Goal: Navigation & Orientation: Find specific page/section

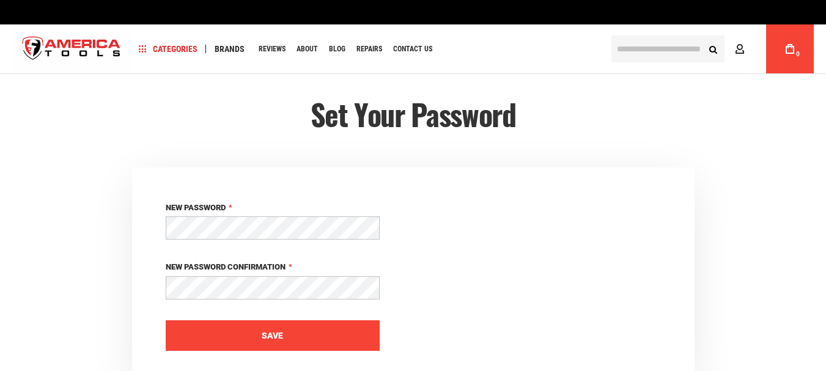
scroll to position [76, 0]
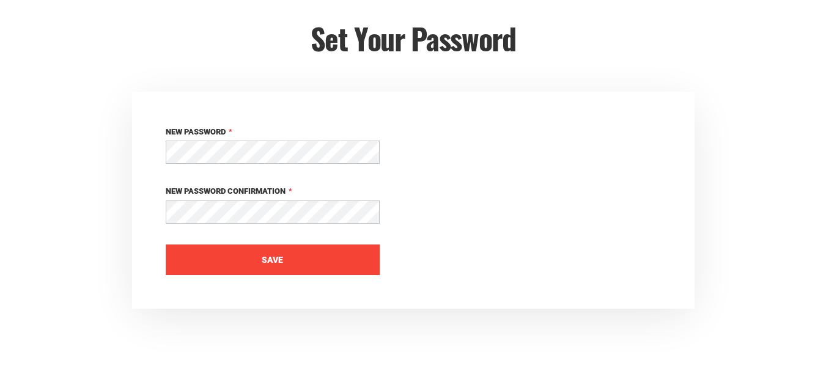
click at [331, 260] on button "Save" at bounding box center [273, 260] width 214 height 31
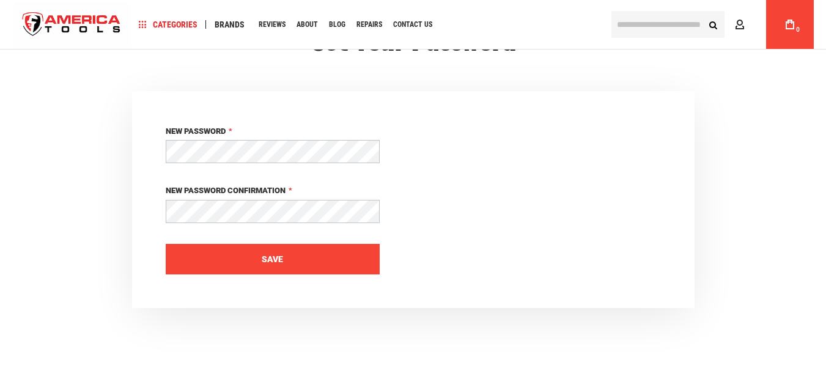
scroll to position [0, 0]
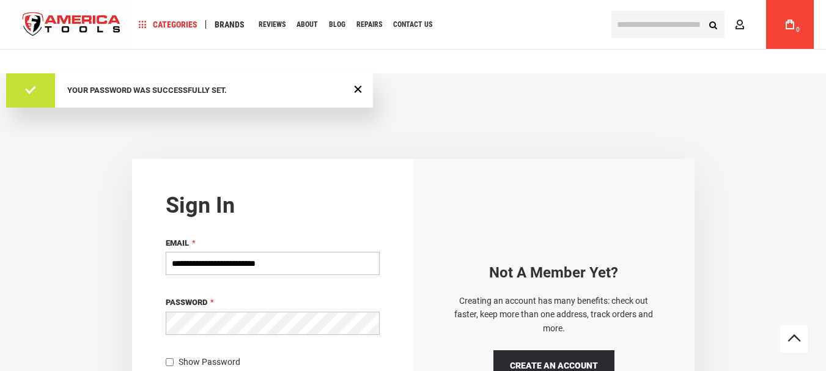
type input "**********"
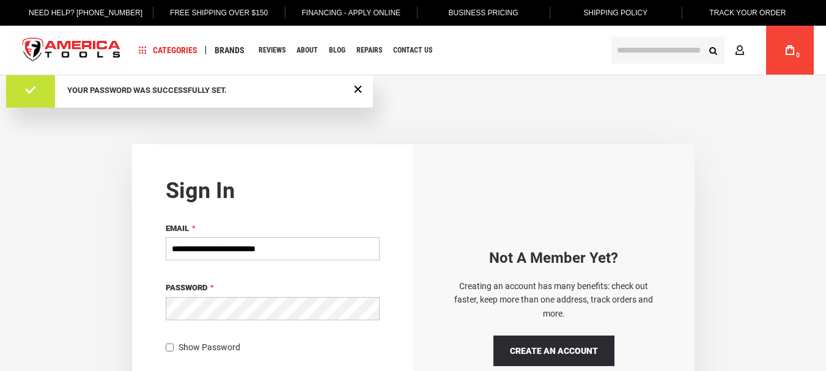
scroll to position [14, 0]
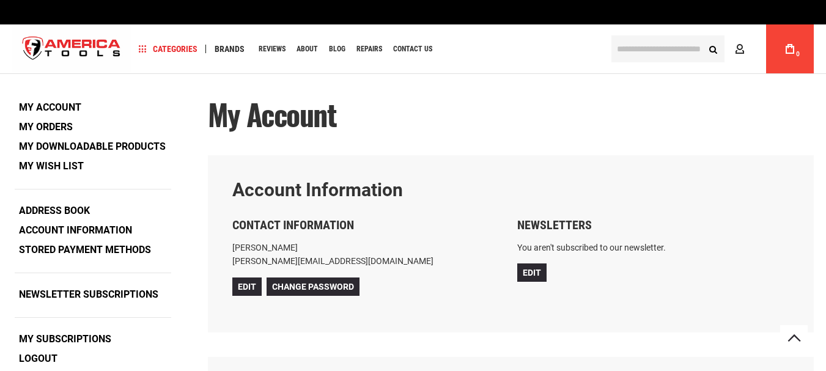
scroll to position [86, 0]
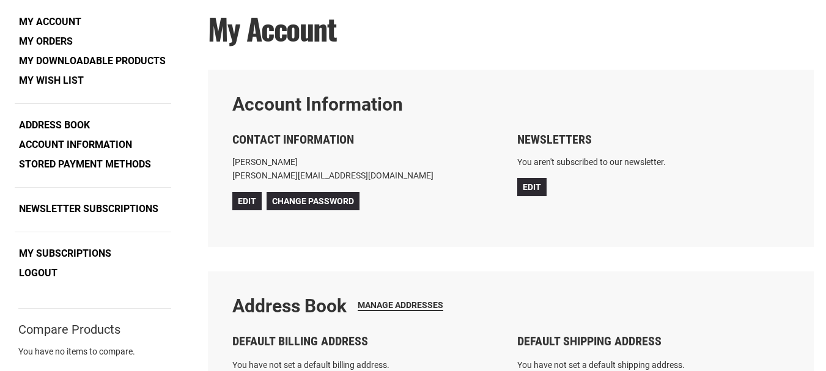
click at [84, 70] on link "My Downloadable Products" at bounding box center [92, 61] width 155 height 18
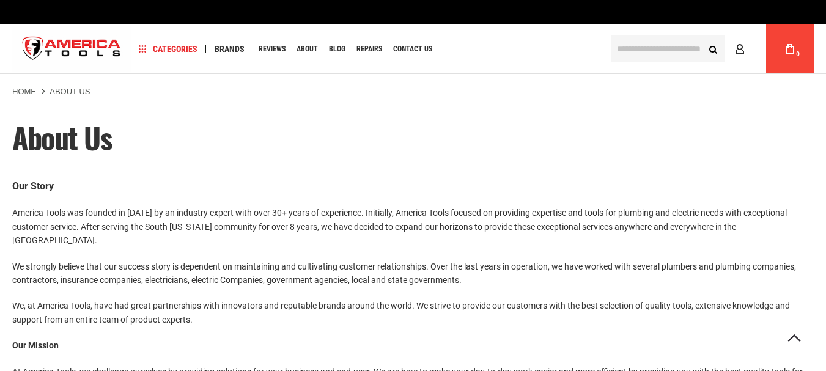
scroll to position [777, 0]
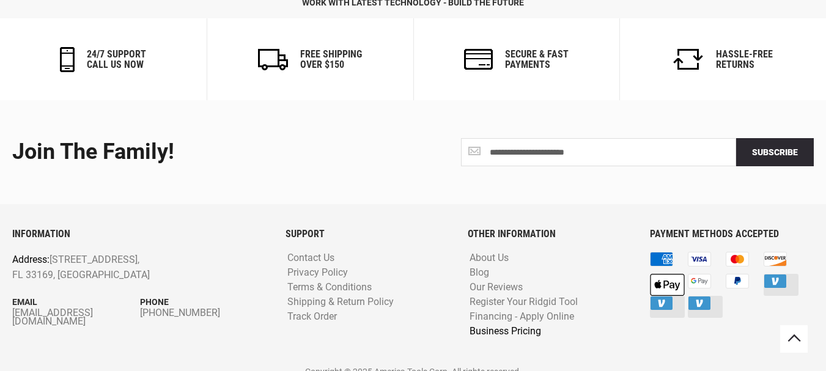
click at [496, 326] on link "Business Pricing" at bounding box center [506, 332] width 78 height 12
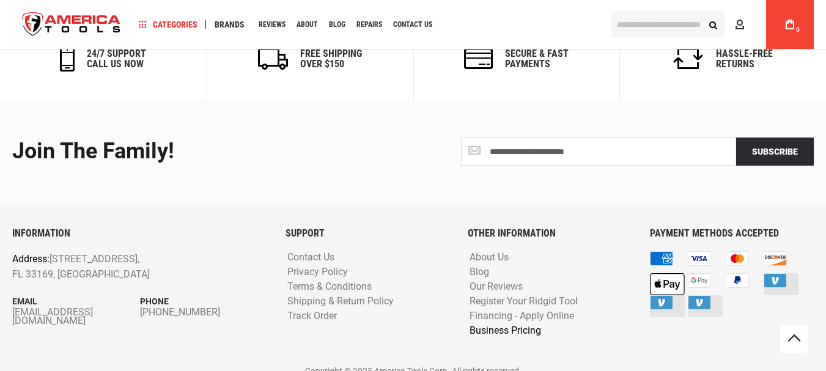
scroll to position [777, 0]
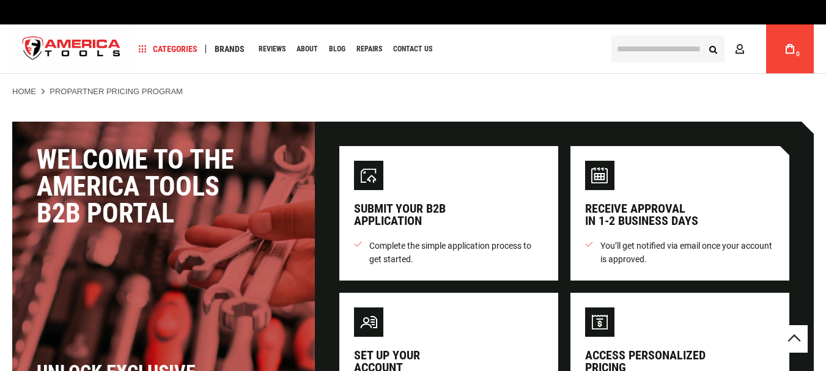
scroll to position [656, 0]
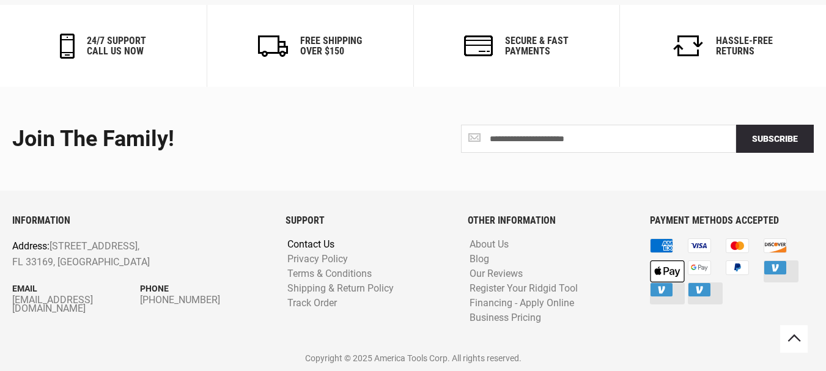
click at [306, 242] on link "Contact Us" at bounding box center [310, 245] width 53 height 12
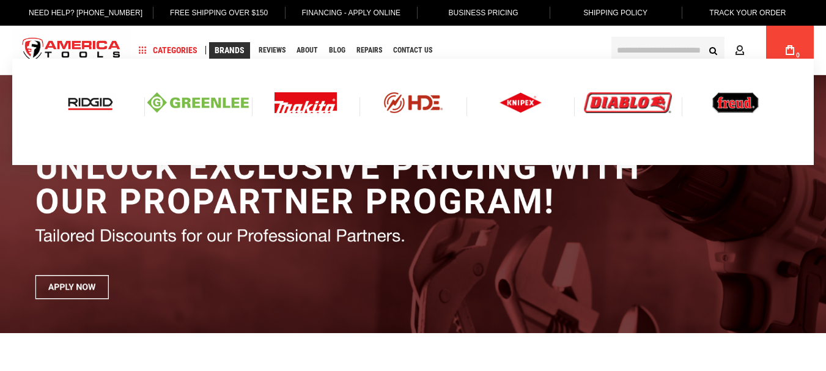
click at [223, 50] on span "Brands" at bounding box center [230, 50] width 30 height 9
click at [234, 55] on link "Brands" at bounding box center [229, 50] width 41 height 17
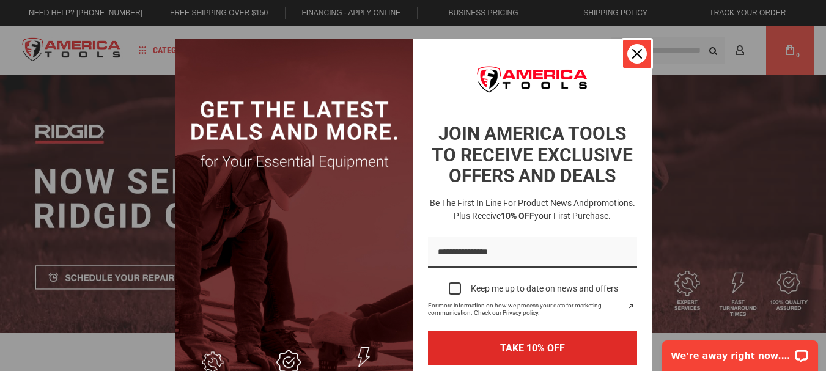
click at [633, 53] on icon "close icon" at bounding box center [637, 54] width 10 height 10
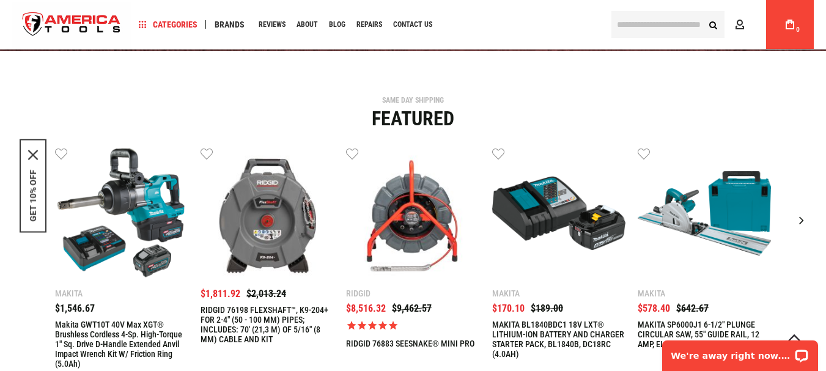
type input "**********"
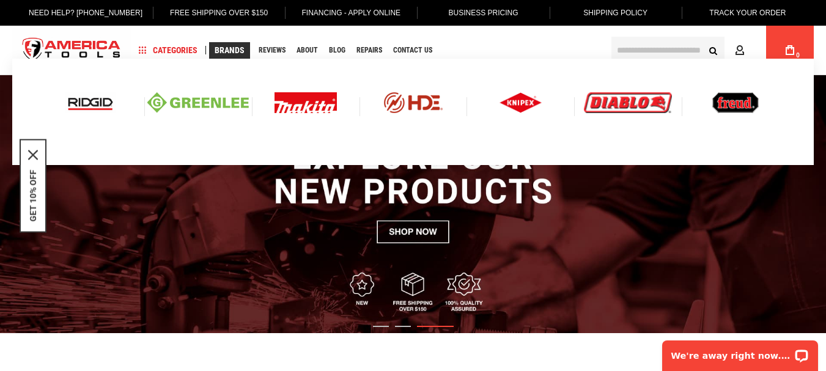
click at [100, 105] on img at bounding box center [90, 102] width 51 height 21
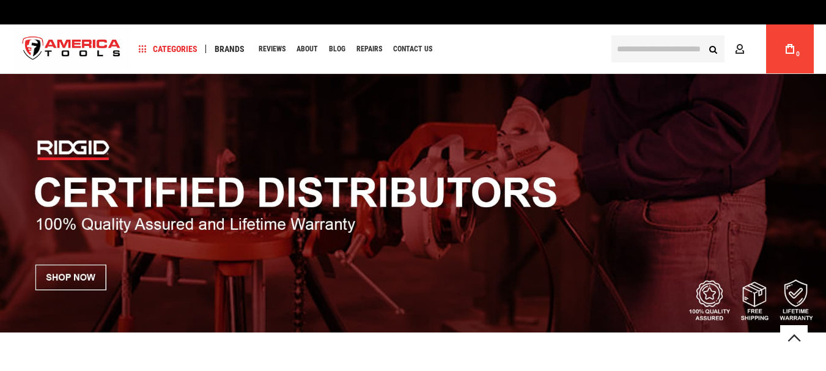
scroll to position [828, 0]
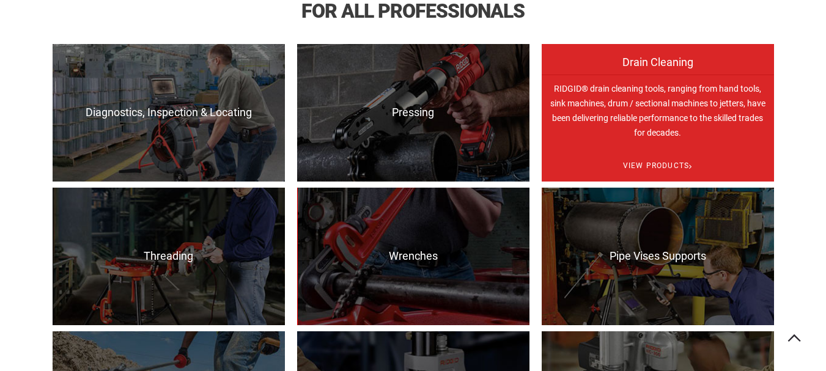
click at [608, 109] on p "RIDGID® drain cleaning tools, ranging from hand tools, sink machines, drum / se…" at bounding box center [658, 144] width 232 height 138
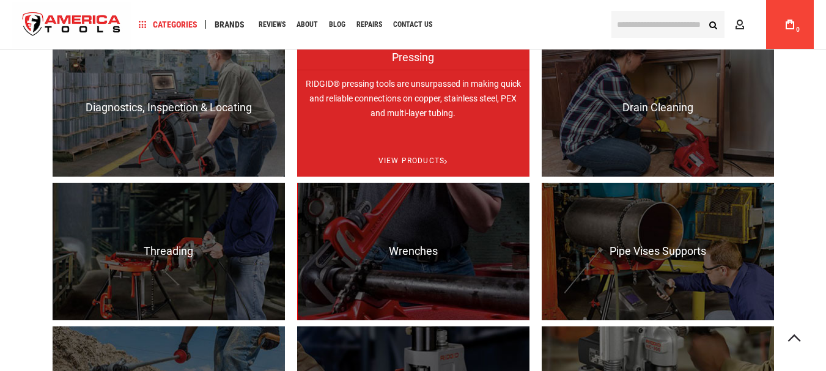
scroll to position [825, 0]
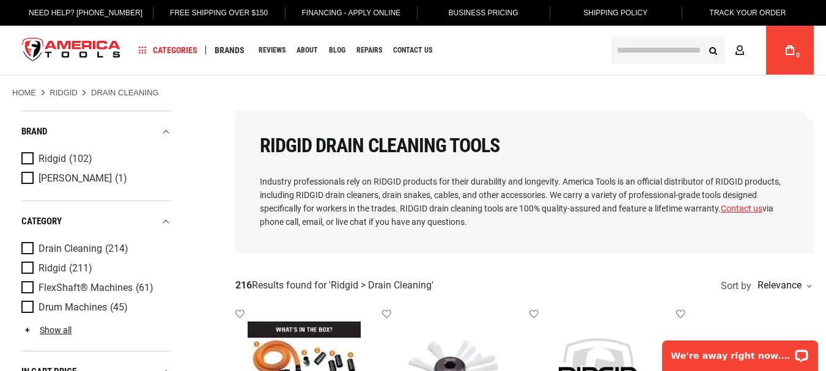
click at [474, 13] on link "Business Pricing" at bounding box center [483, 13] width 89 height 26
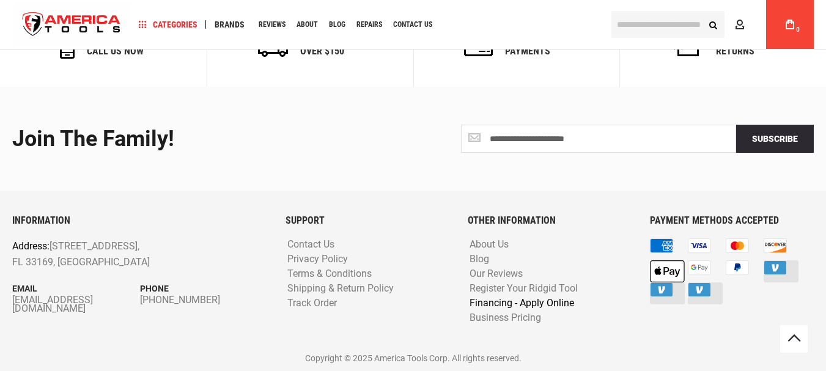
scroll to position [655, 0]
click at [530, 327] on div "OTHER INFORMATION About Us Blog Our Reviews Register Your Ridgid Tool Financing…" at bounding box center [550, 280] width 182 height 130
click at [534, 320] on link "Business Pricing" at bounding box center [506, 318] width 78 height 12
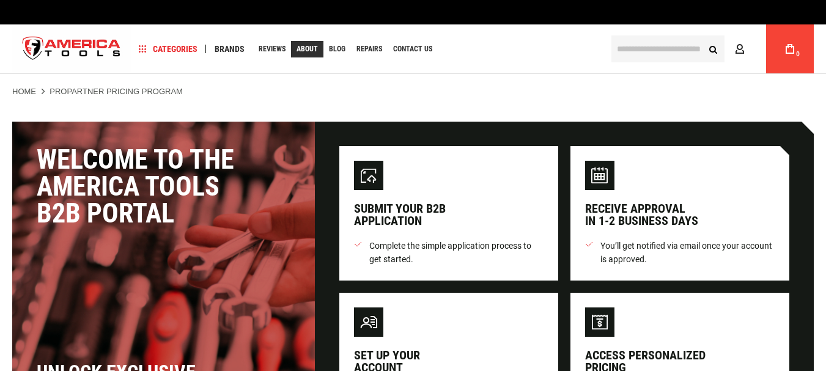
click at [312, 54] on link "About" at bounding box center [307, 49] width 32 height 17
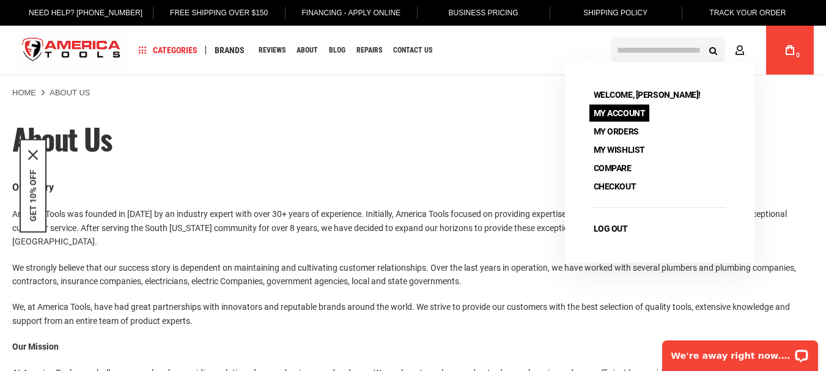
type input "**********"
click at [633, 109] on link "My Account" at bounding box center [619, 113] width 61 height 17
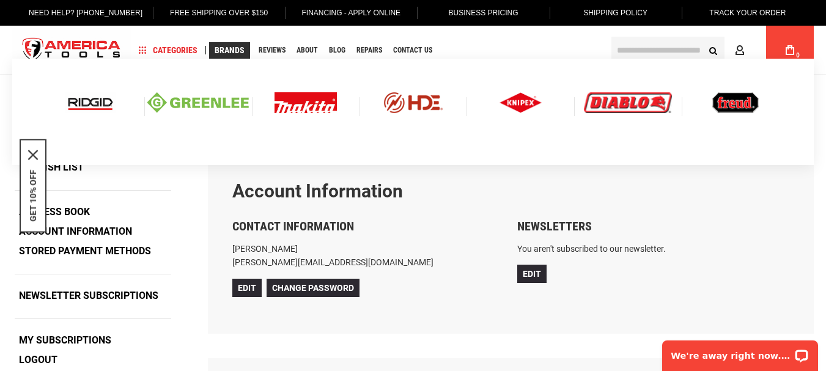
type input "**********"
click at [515, 100] on img at bounding box center [521, 102] width 43 height 21
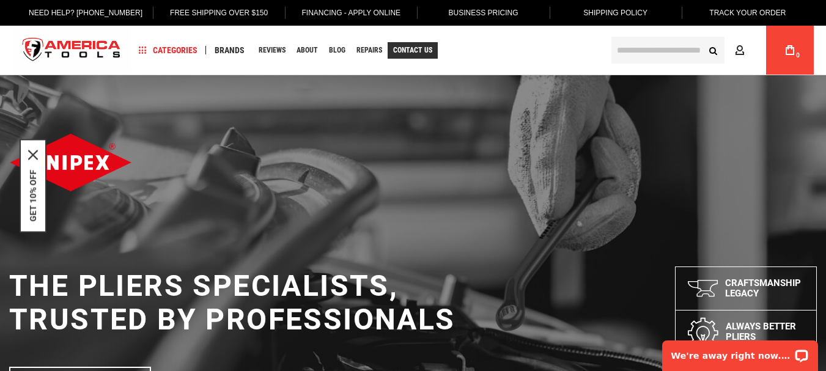
type input "**********"
click at [398, 51] on span "Contact Us" at bounding box center [412, 49] width 39 height 7
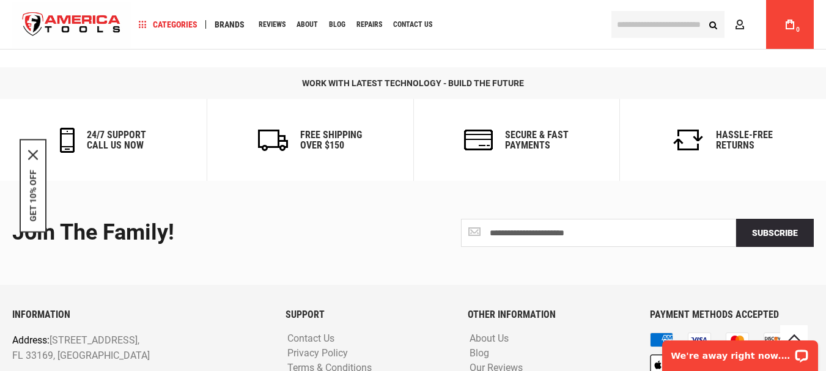
click at [268, 1] on div "Navigation Categories Plumbing Tools Drain Cleaning Diagnostics Pressing Diagno…" at bounding box center [366, 24] width 471 height 49
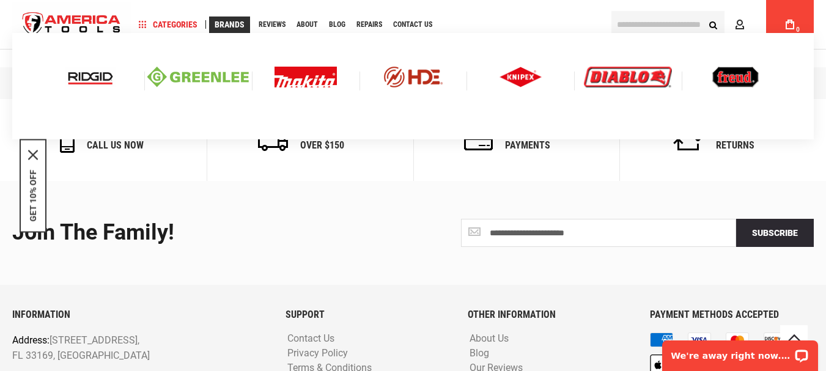
click at [92, 75] on img at bounding box center [90, 77] width 51 height 21
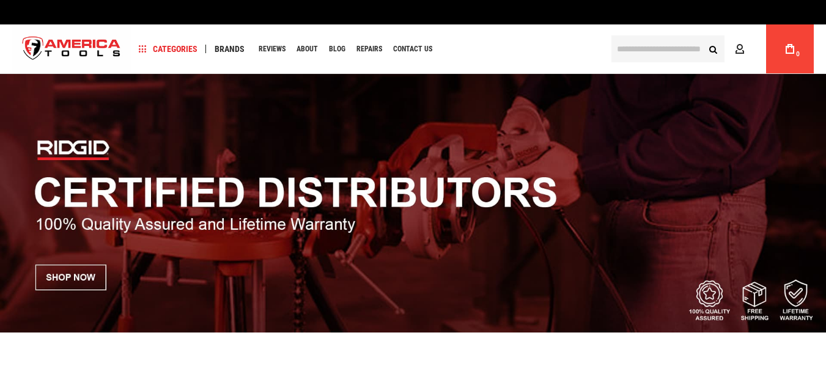
click at [233, 46] on span "Brands" at bounding box center [230, 49] width 30 height 9
drag, startPoint x: 237, startPoint y: 43, endPoint x: 224, endPoint y: 48, distance: 13.7
click at [224, 48] on span "Brands" at bounding box center [230, 49] width 30 height 9
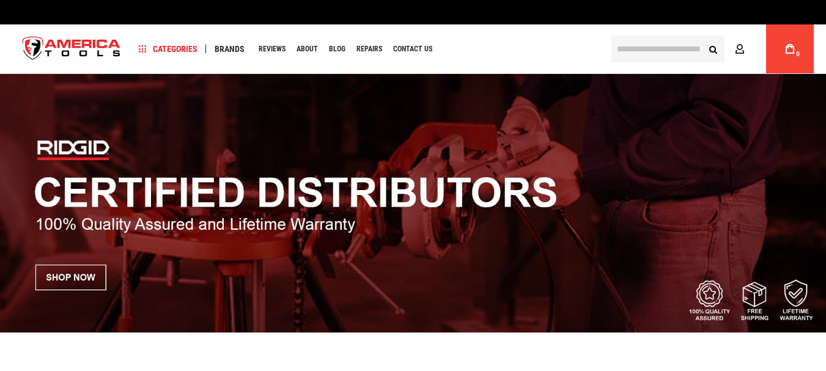
click at [83, 34] on img "store logo" at bounding box center [71, 49] width 119 height 46
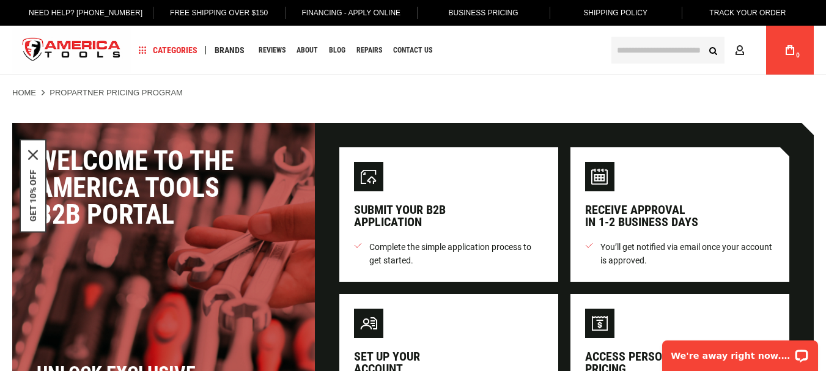
type input "**********"
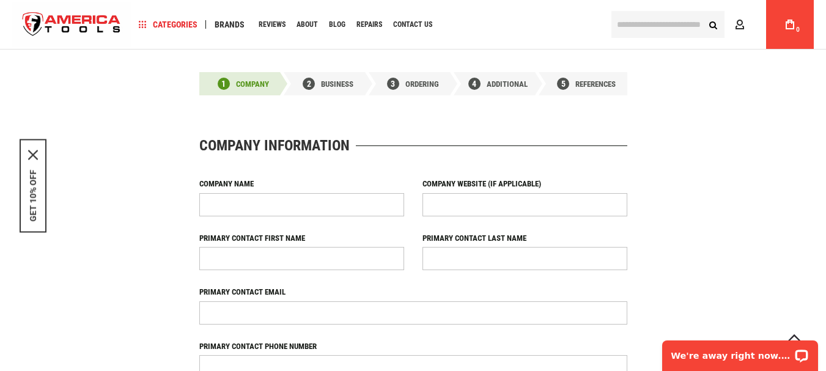
scroll to position [533, 0]
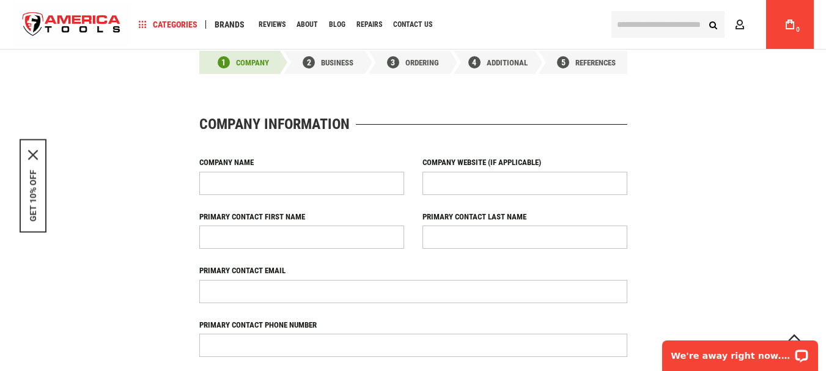
click at [335, 62] on span "Business" at bounding box center [337, 62] width 32 height 9
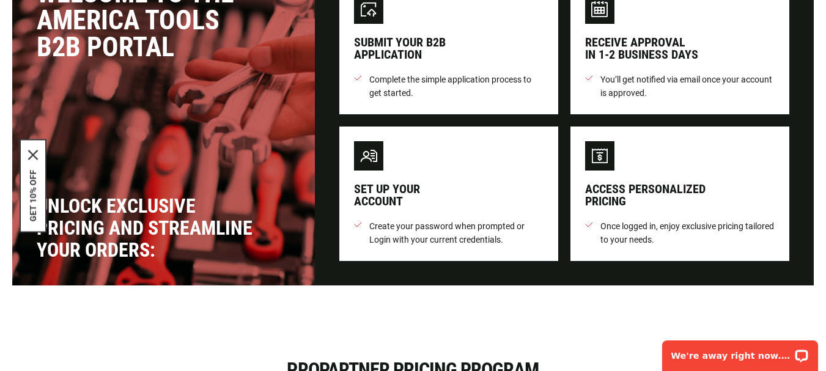
scroll to position [0, 0]
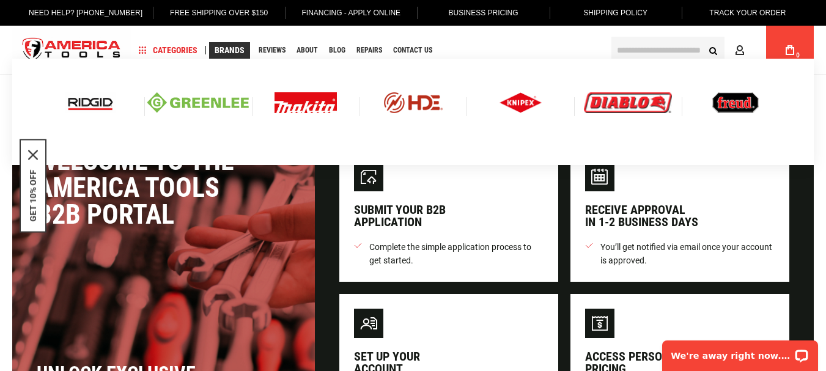
click at [203, 97] on img at bounding box center [197, 102] width 101 height 21
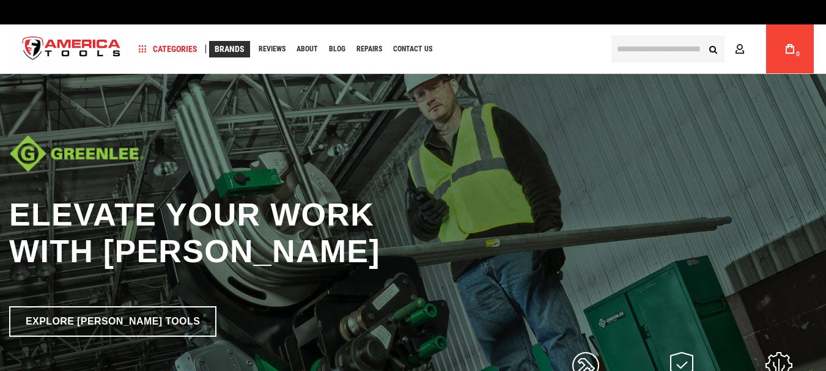
click at [234, 43] on link "Brands" at bounding box center [229, 49] width 41 height 17
click at [86, 45] on img "store logo" at bounding box center [71, 49] width 119 height 46
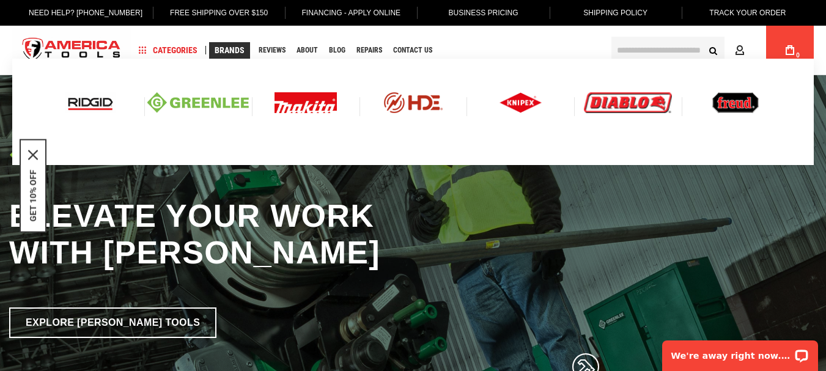
click at [415, 109] on img at bounding box center [413, 102] width 101 height 21
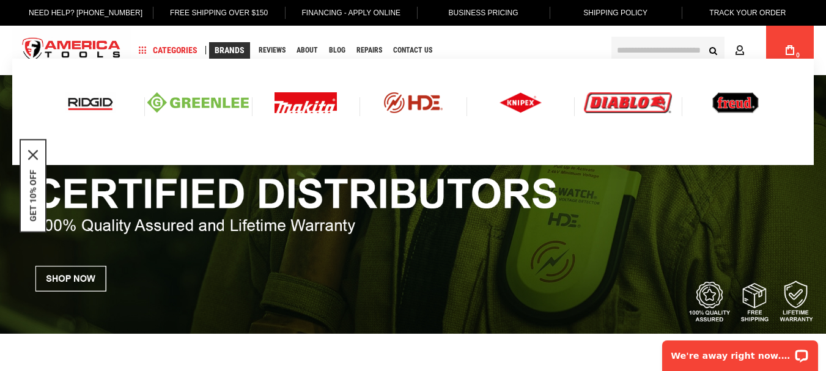
type input "**********"
click at [616, 115] on div at bounding box center [628, 102] width 108 height 45
click at [619, 106] on img at bounding box center [628, 102] width 88 height 21
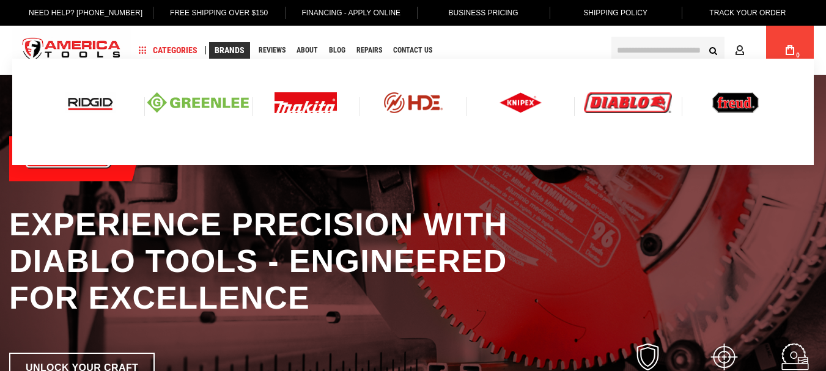
click at [740, 109] on img at bounding box center [735, 102] width 46 height 21
